Goal: Task Accomplishment & Management: Manage account settings

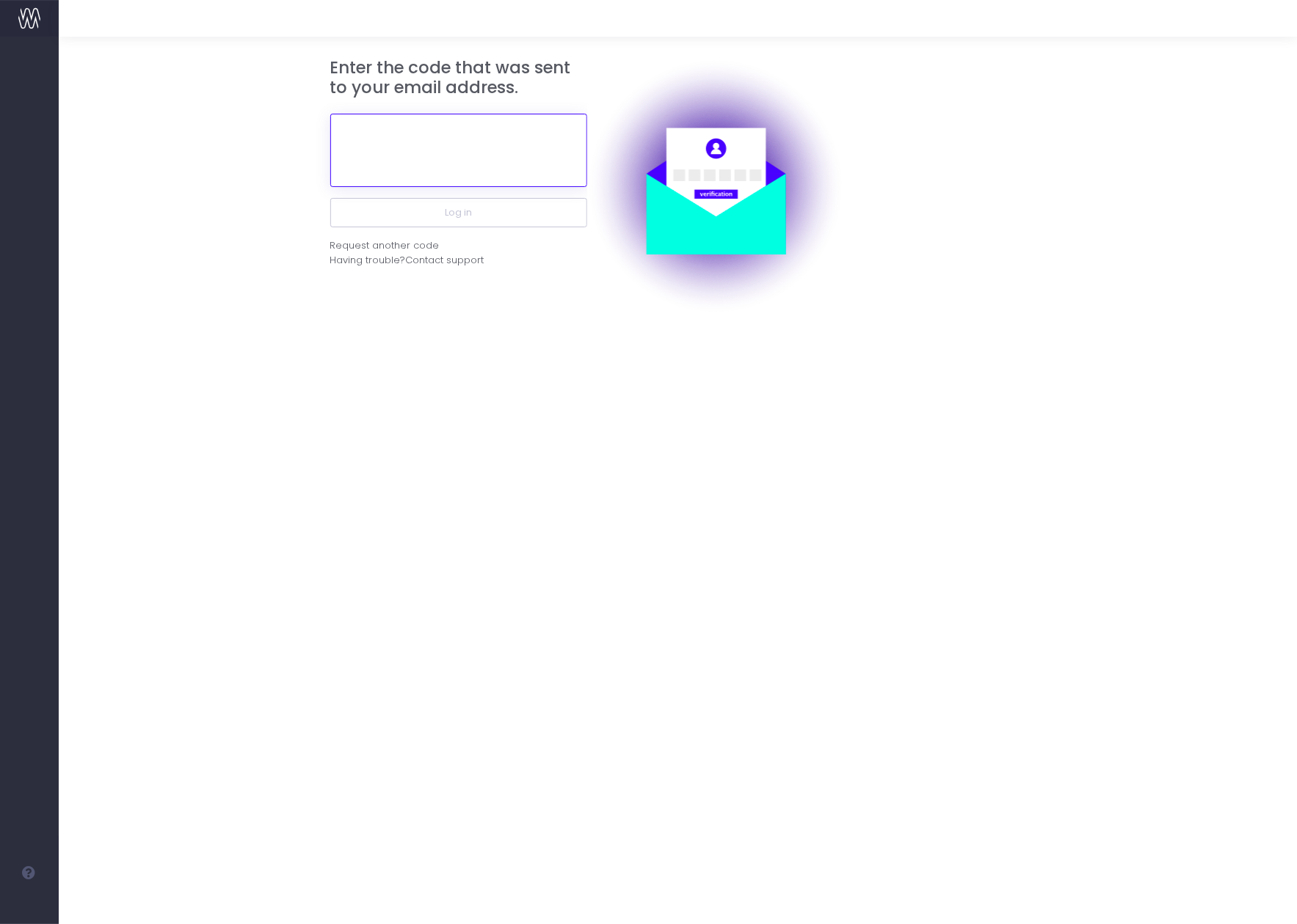
click at [421, 152] on input "text" at bounding box center [459, 150] width 257 height 74
paste input "138797"
type input "138797"
click at [330, 198] on button "Log in" at bounding box center [459, 212] width 257 height 29
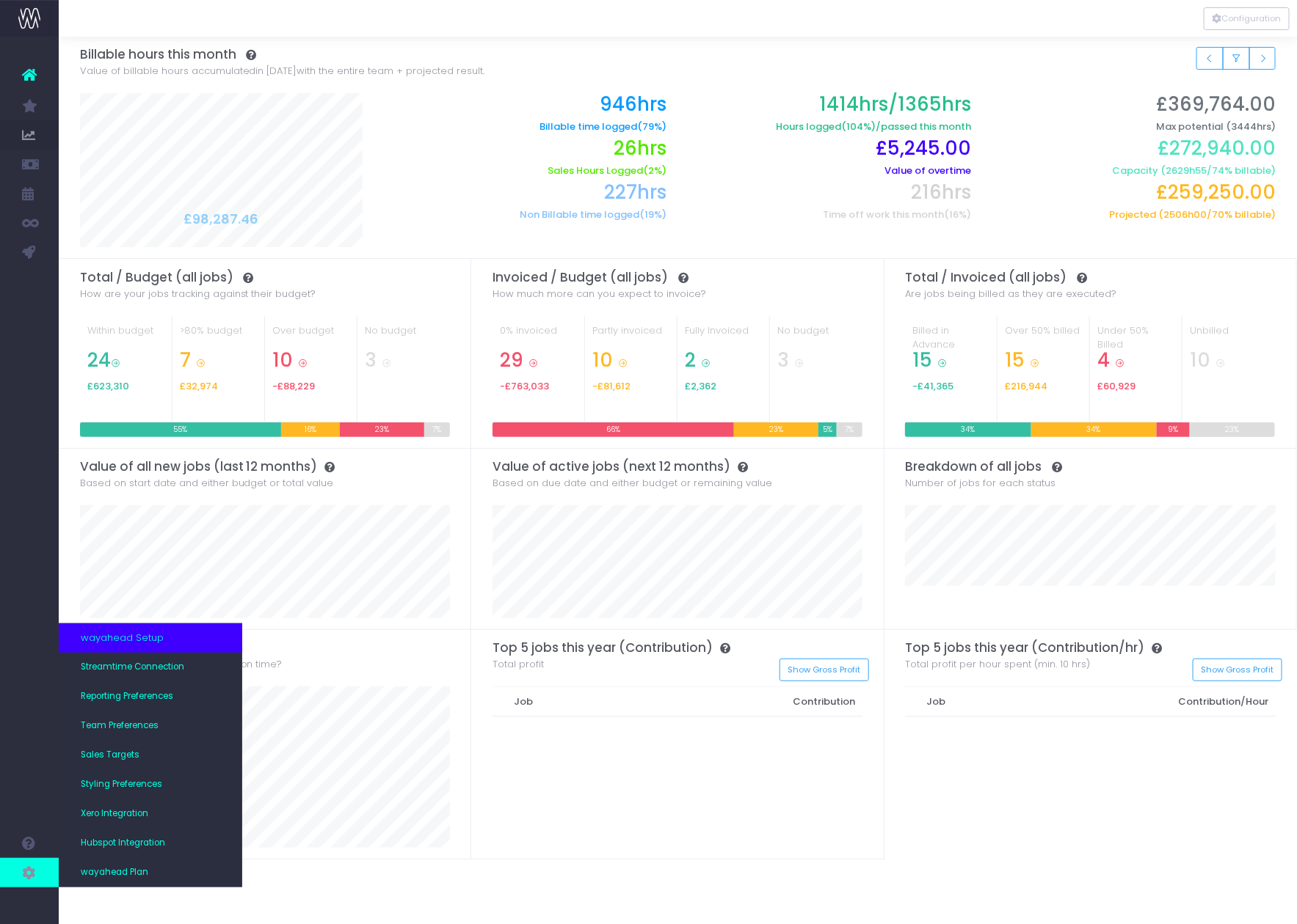
click at [32, 870] on icon at bounding box center [30, 873] width 15 height 16
click at [135, 724] on span "Team Preferences" at bounding box center [119, 726] width 78 height 13
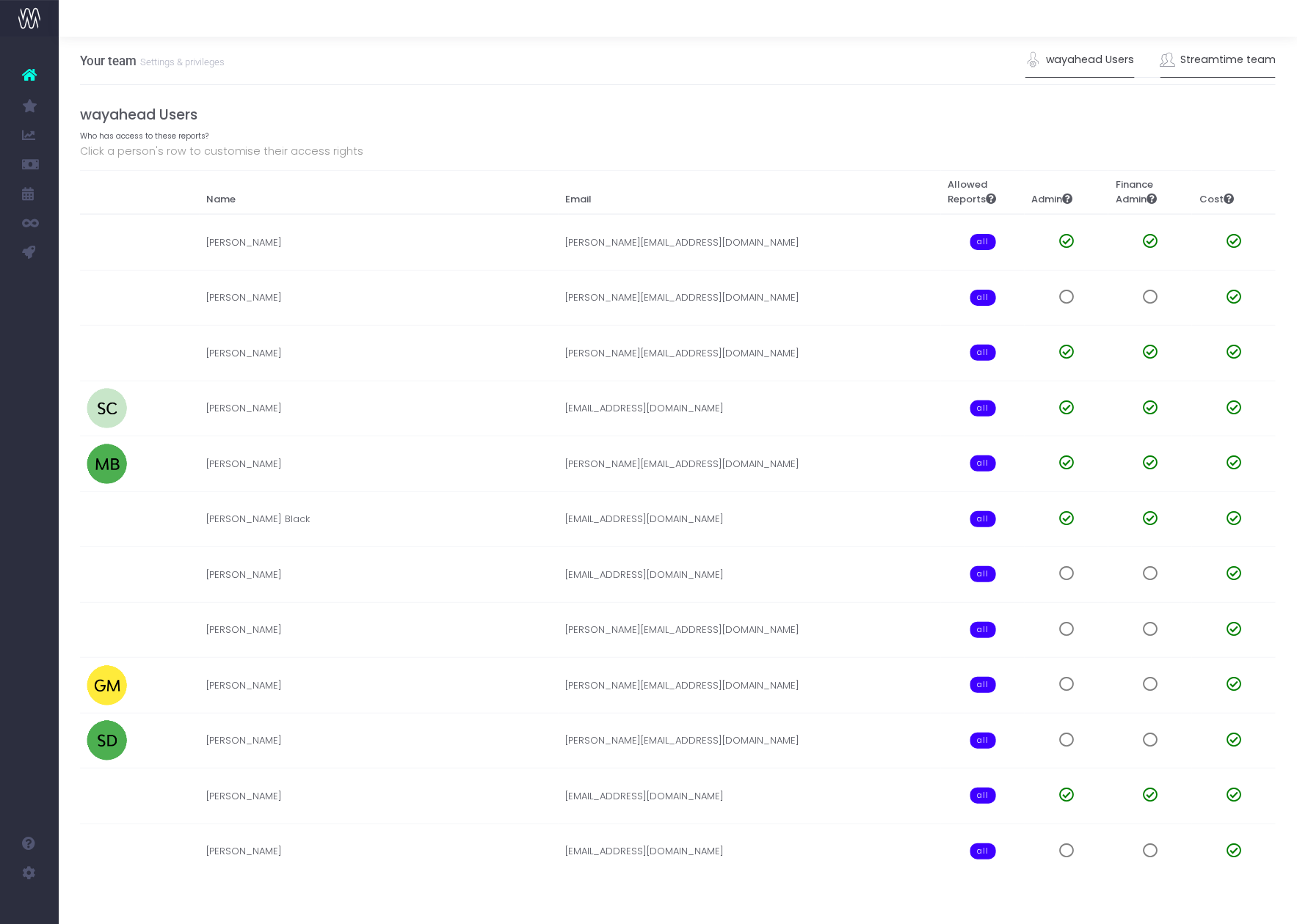
click at [1242, 56] on link "Streamtime team" at bounding box center [1218, 60] width 116 height 34
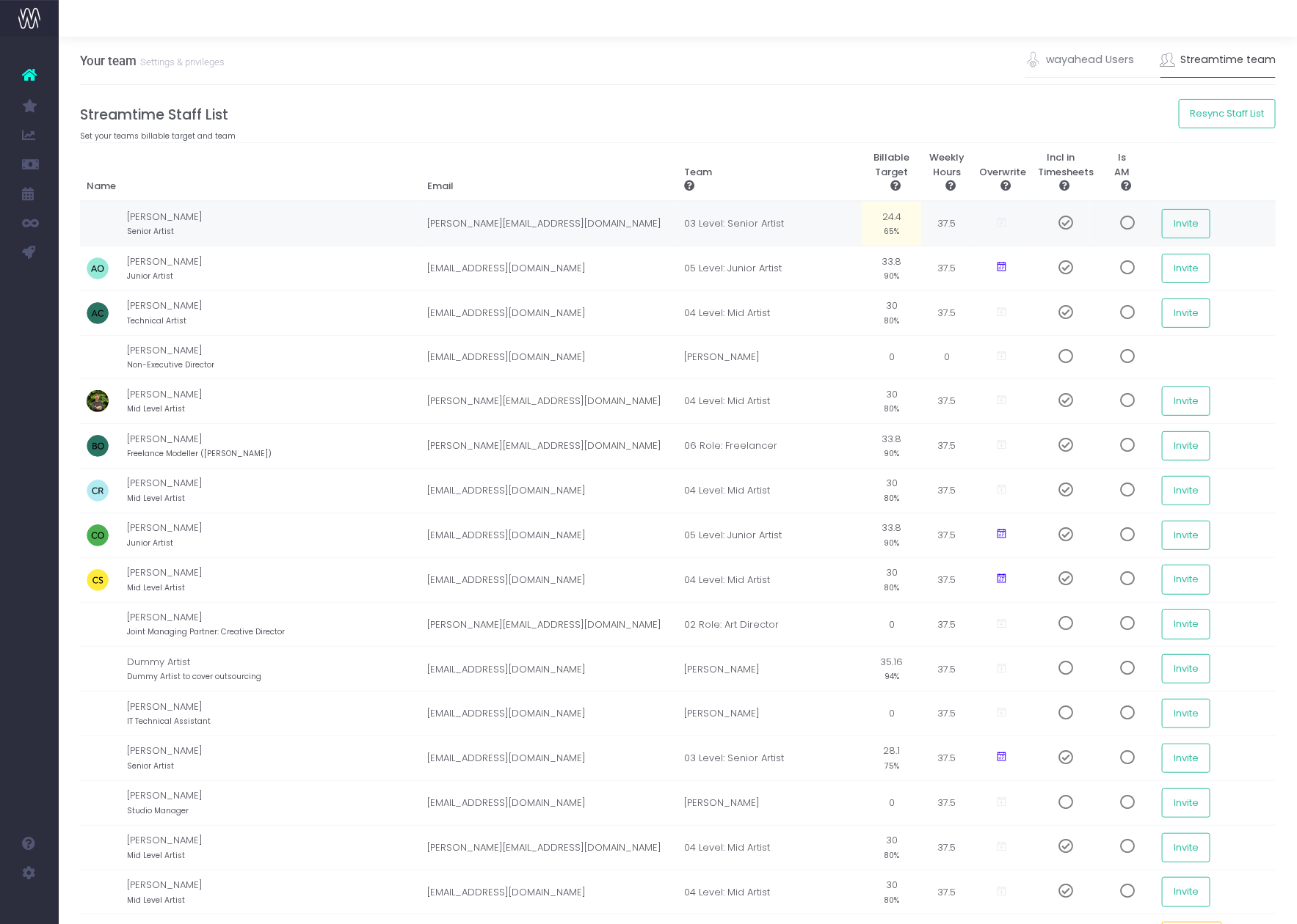
click at [893, 229] on small "65%" at bounding box center [892, 230] width 16 height 13
click at [198, 228] on td "[PERSON_NAME] Senior Artist" at bounding box center [273, 224] width 293 height 45
click at [1222, 165] on th at bounding box center [1216, 172] width 121 height 59
